Goal: Information Seeking & Learning: Learn about a topic

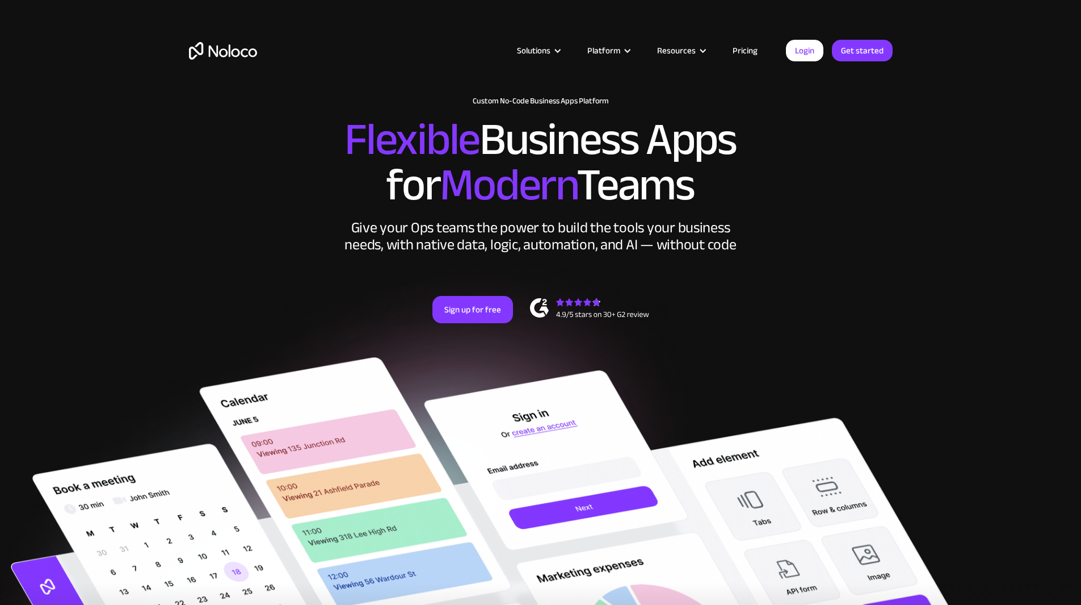
click at [745, 53] on link "Pricing" at bounding box center [745, 50] width 53 height 15
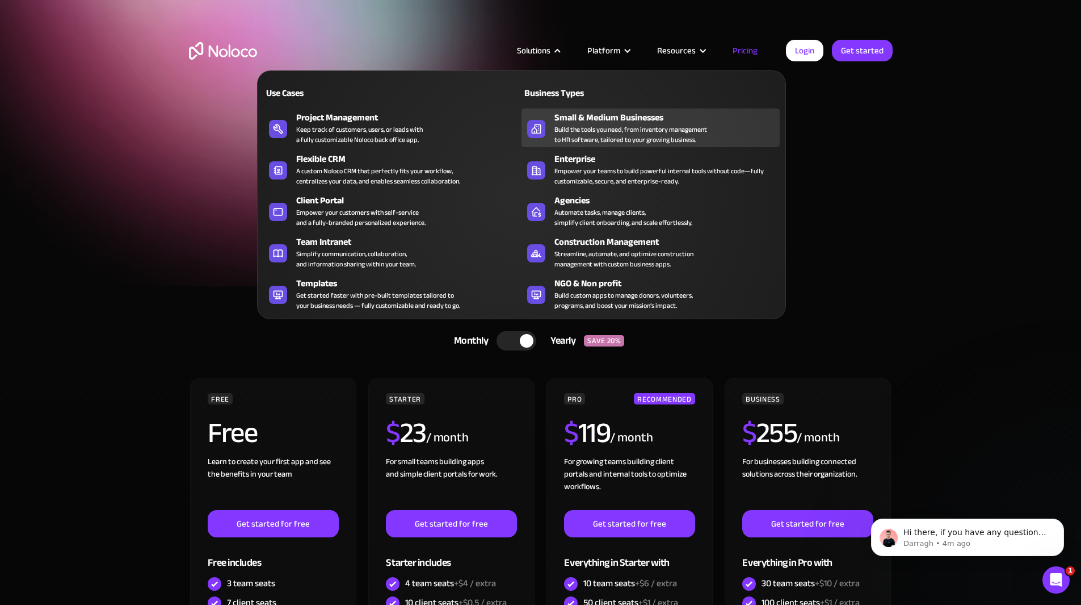
click at [613, 135] on div "Build the tools you need, from inventory management to HR software, tailored to…" at bounding box center [631, 134] width 153 height 20
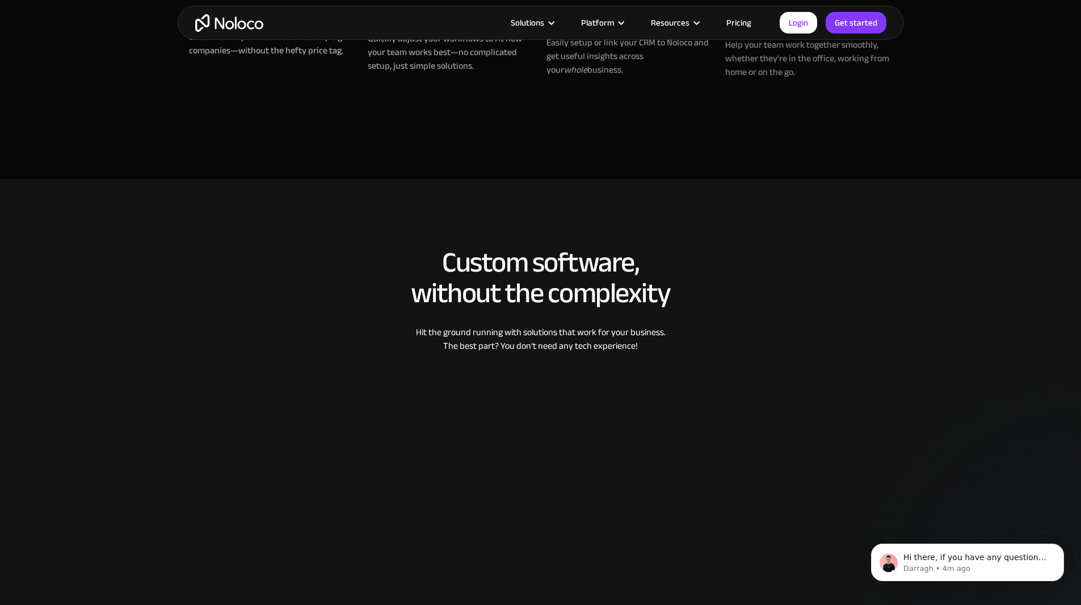
scroll to position [1135, 0]
